Goal: Find specific page/section: Find specific page/section

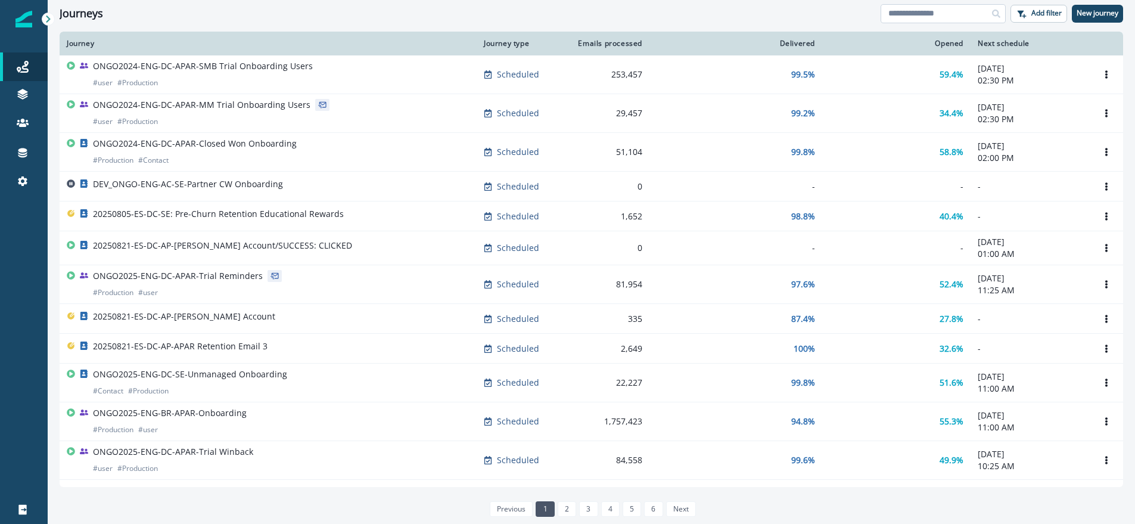
click at [932, 13] on input at bounding box center [943, 13] width 125 height 19
type input "*********"
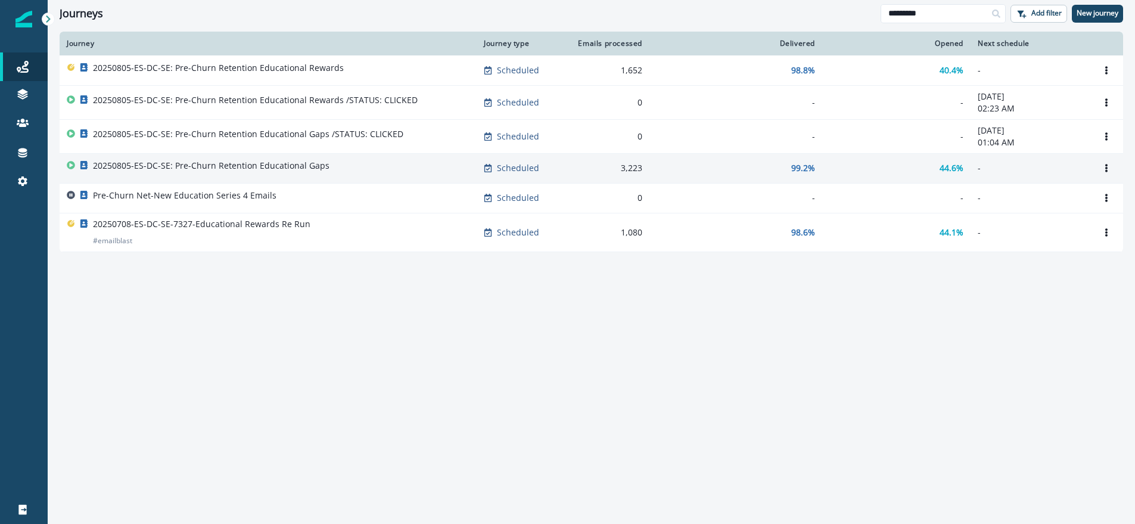
click at [307, 164] on p "20250805-ES-DC-SE: Pre-Churn Retention Educational Gaps" at bounding box center [211, 166] width 237 height 12
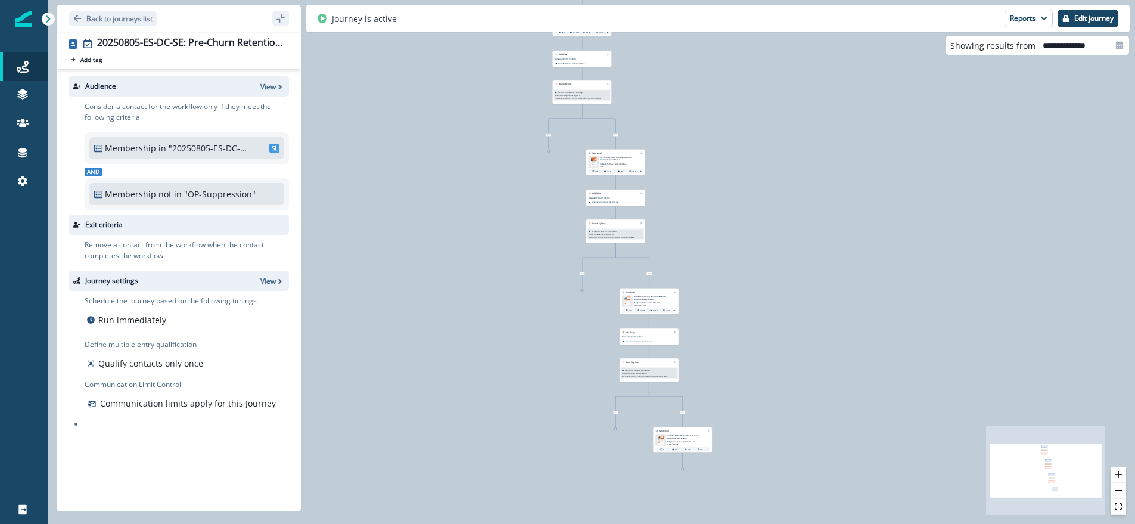
click at [652, 298] on p "20250805-ES-DC-SE: Pre-Churn Retention Educational Gaps Email 3" at bounding box center [652, 297] width 37 height 5
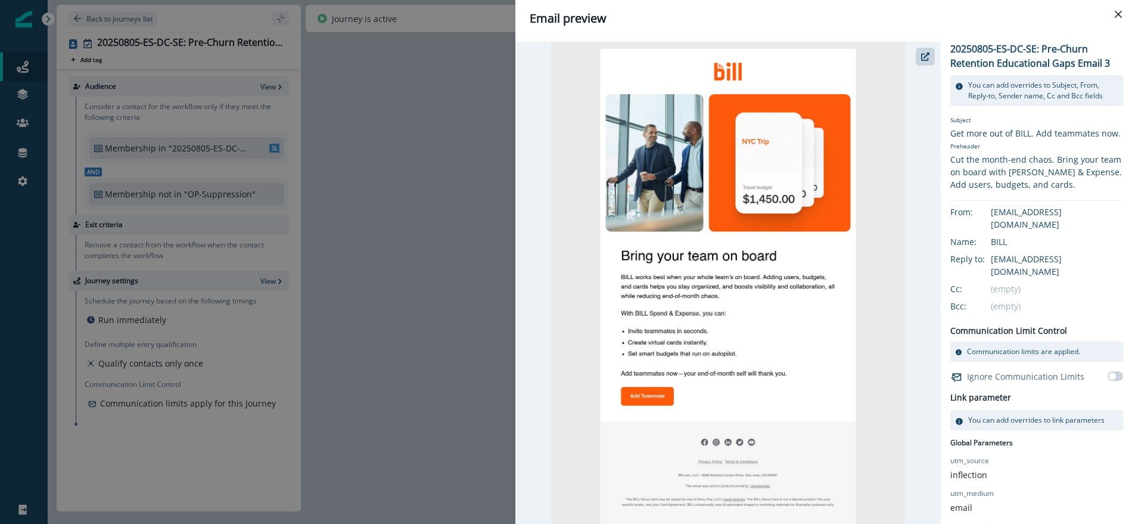
click at [256, 157] on div "Email preview 20250805-ES-DC-SE: Pre-Churn Retention Educational Gaps Email 3 Y…" at bounding box center [567, 262] width 1135 height 524
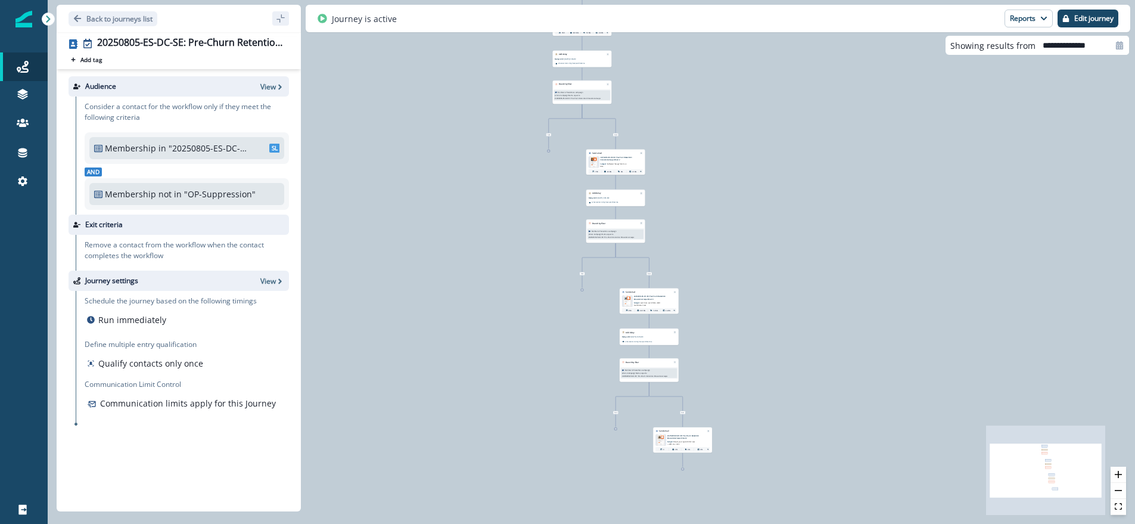
click at [841, 240] on div "1,108 contacts have entered the journey Send email Email asset changed, journey…" at bounding box center [591, 262] width 1087 height 524
click at [1121, 475] on icon "zoom in" at bounding box center [1118, 474] width 7 height 7
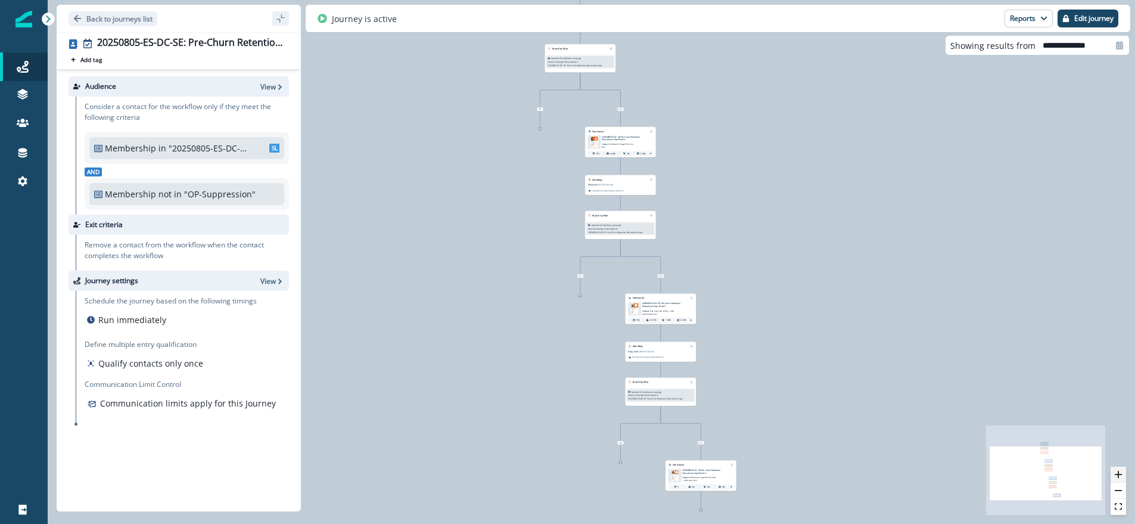
click at [1121, 475] on icon "zoom in" at bounding box center [1118, 474] width 7 height 7
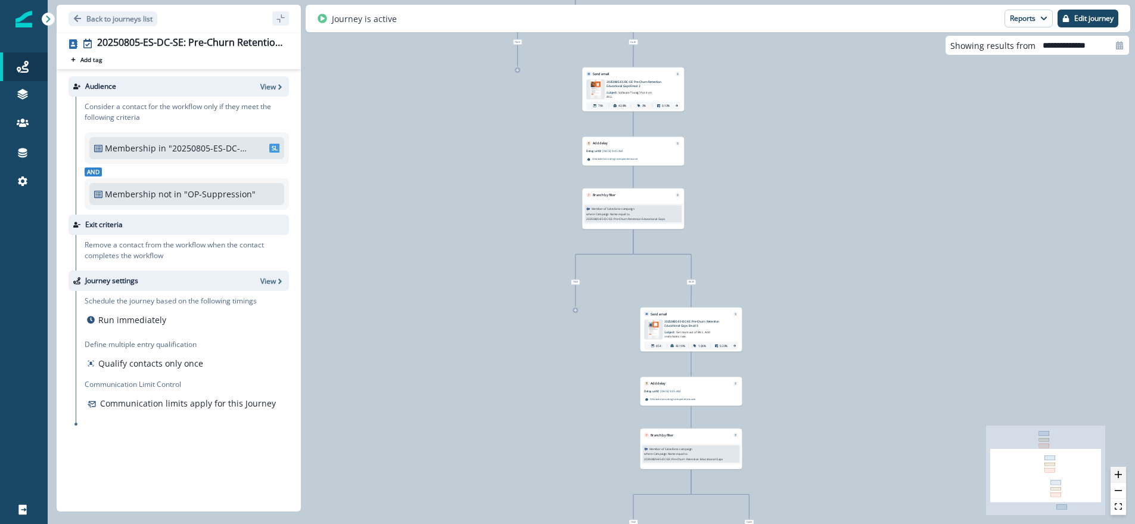
click at [1121, 475] on icon "zoom in" at bounding box center [1118, 474] width 7 height 7
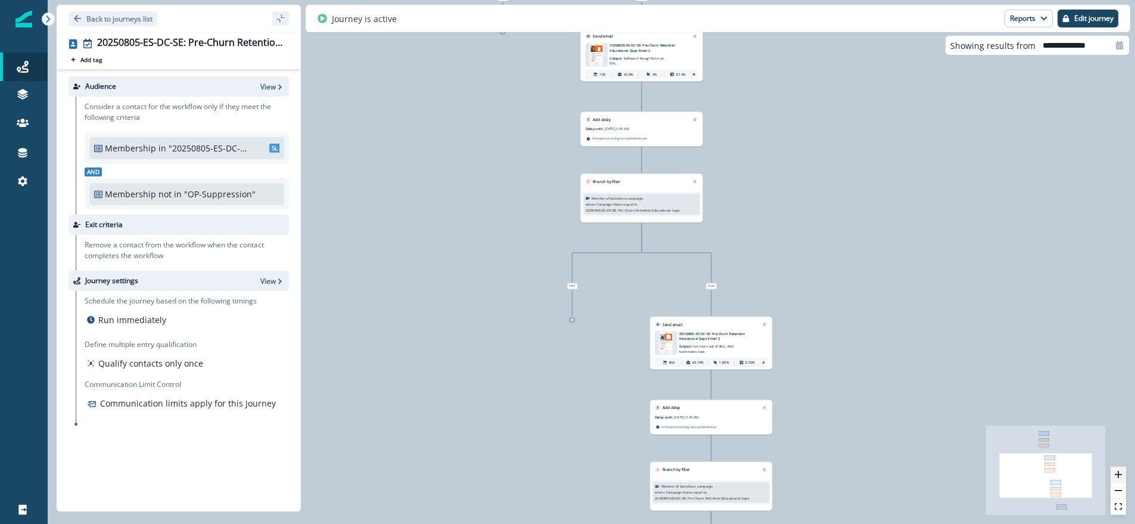
click at [1121, 475] on icon "zoom in" at bounding box center [1118, 474] width 7 height 7
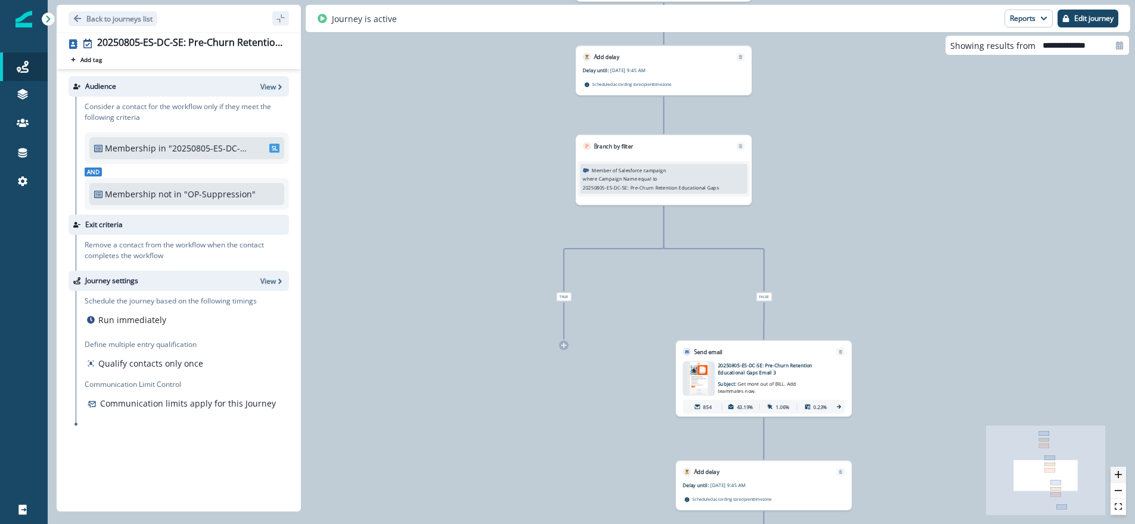
click at [1121, 475] on icon "zoom in" at bounding box center [1118, 474] width 7 height 7
